Goal: Check status

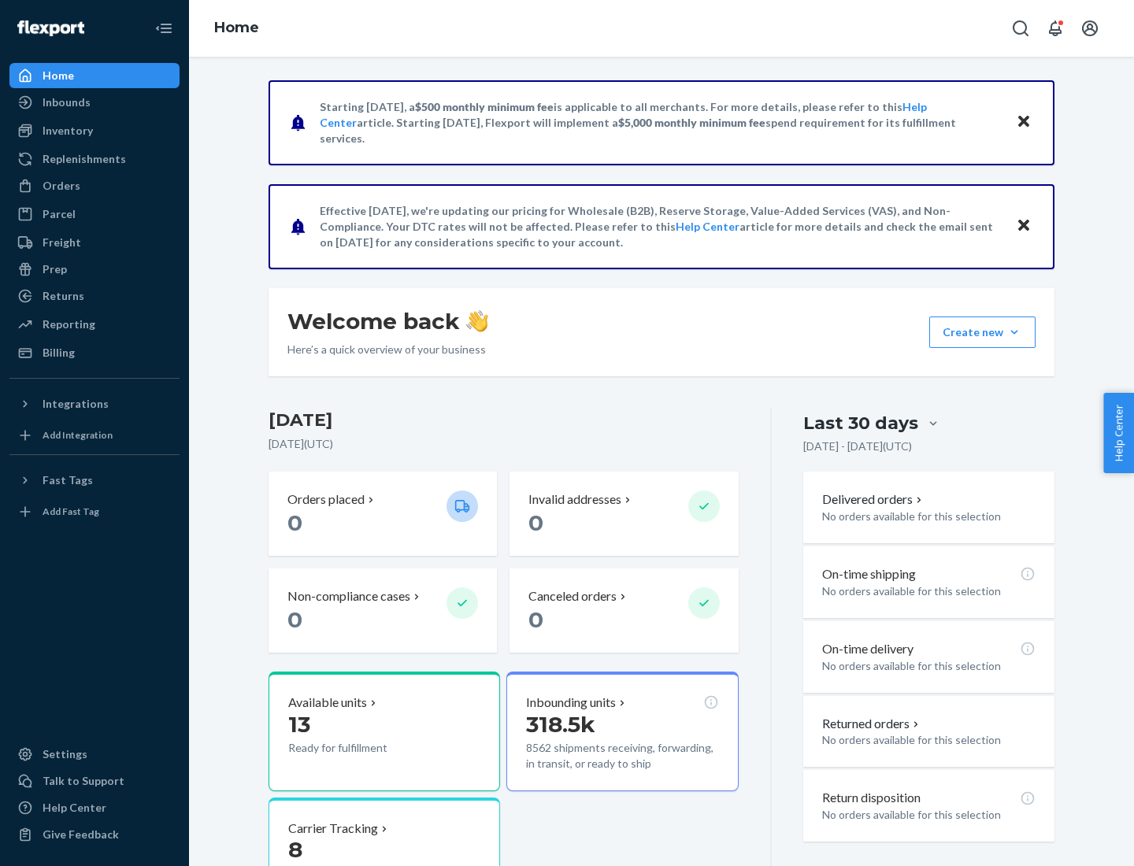
click at [1014, 332] on button "Create new Create new inbound Create new order Create new product" at bounding box center [982, 332] width 106 height 31
click at [65, 102] on div "Inbounds" at bounding box center [67, 102] width 48 height 16
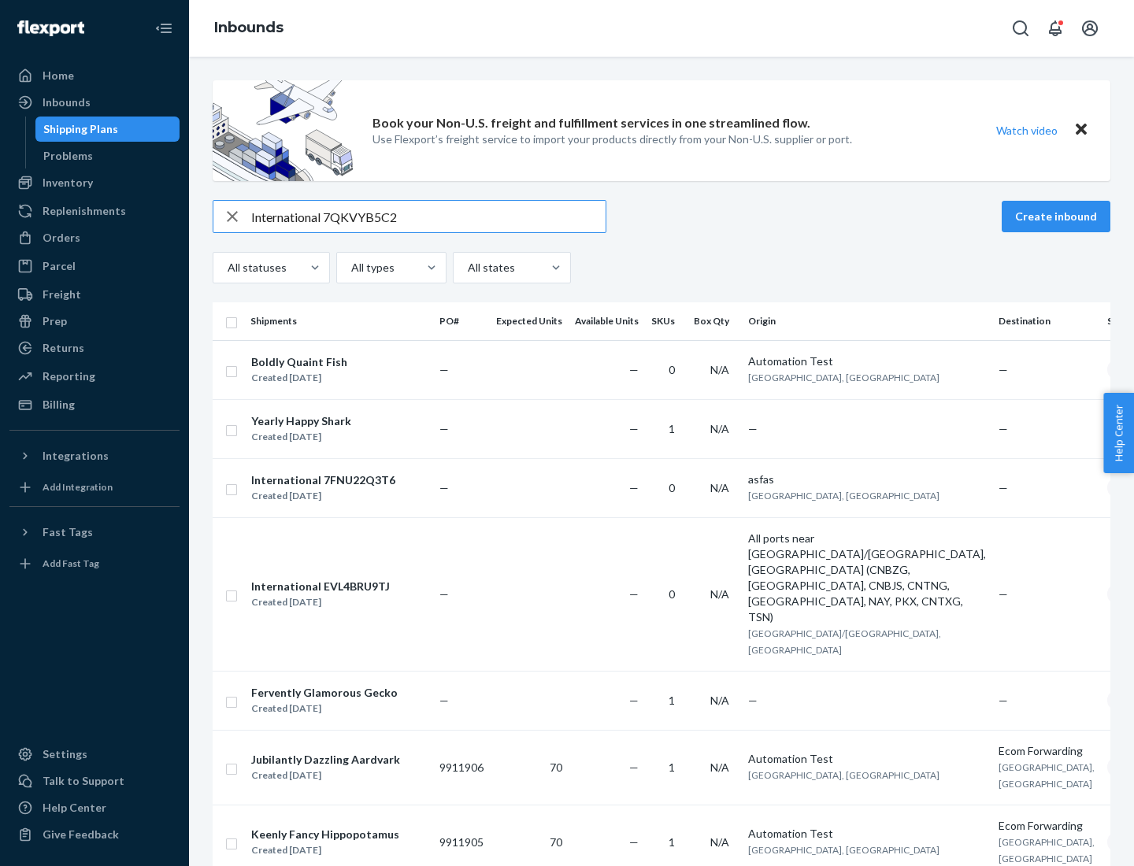
type input "International 7QKVYB5C29"
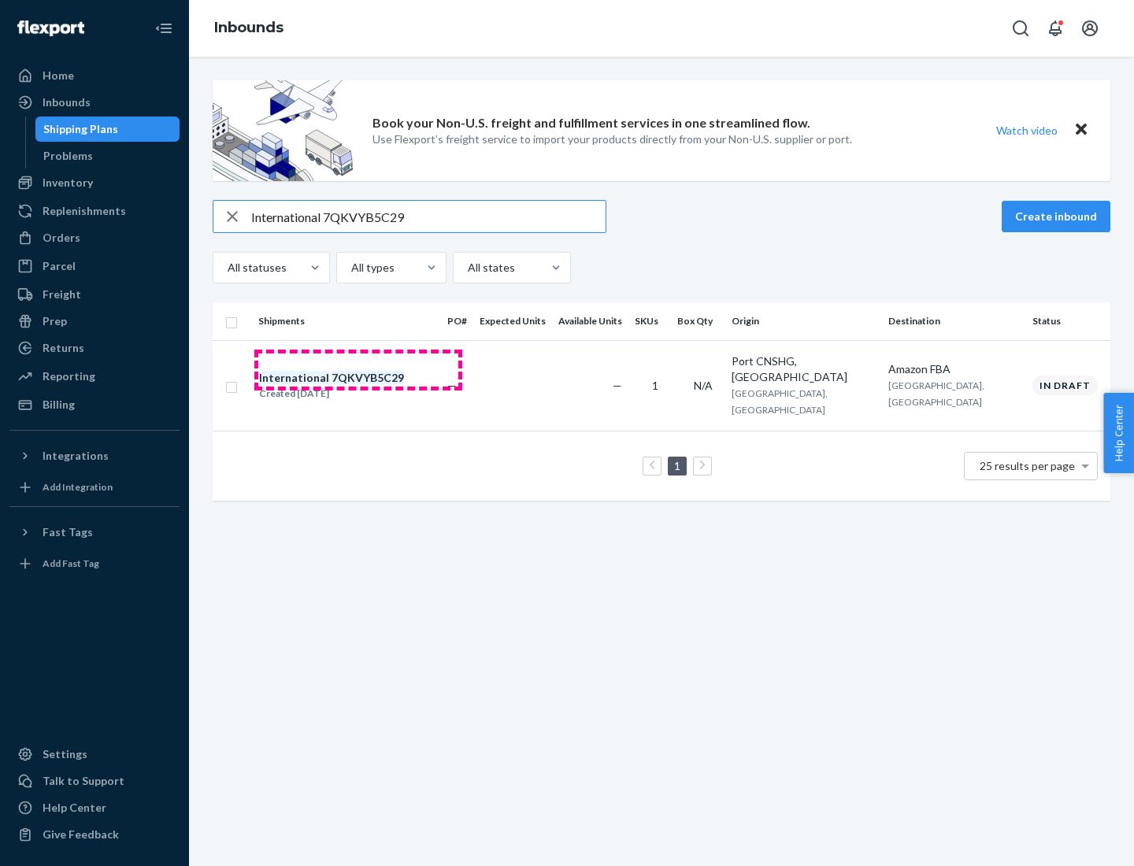
click at [358, 386] on div "Created [DATE]" at bounding box center [331, 394] width 145 height 16
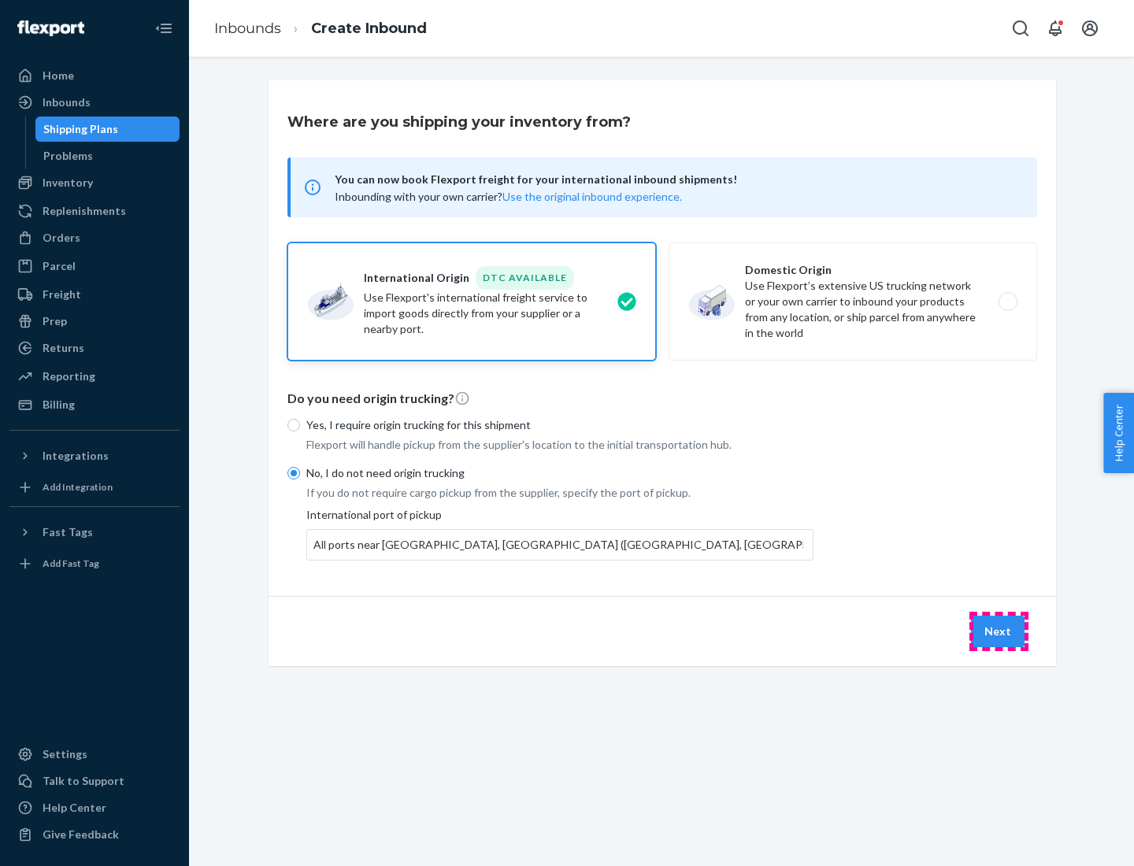
click at [998, 631] on button "Next" at bounding box center [998, 631] width 54 height 31
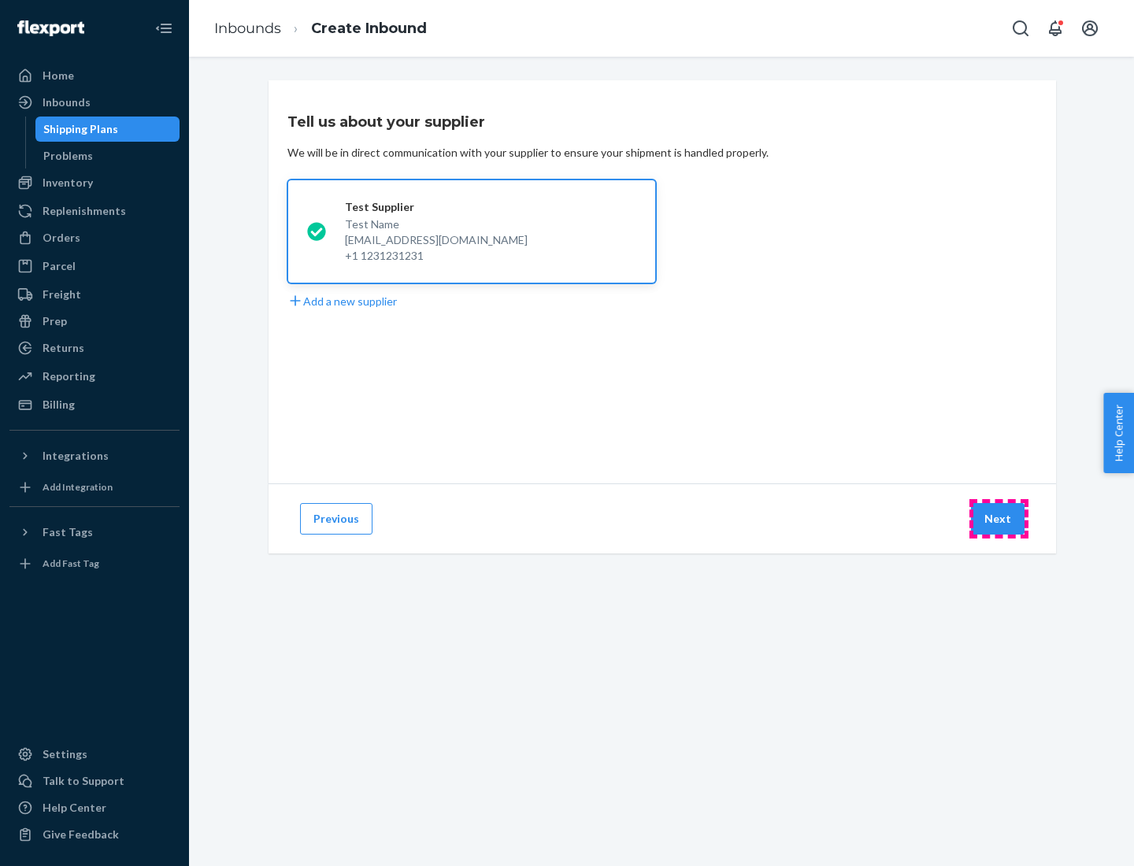
click at [998, 519] on button "Next" at bounding box center [998, 518] width 54 height 31
